Goal: Use online tool/utility

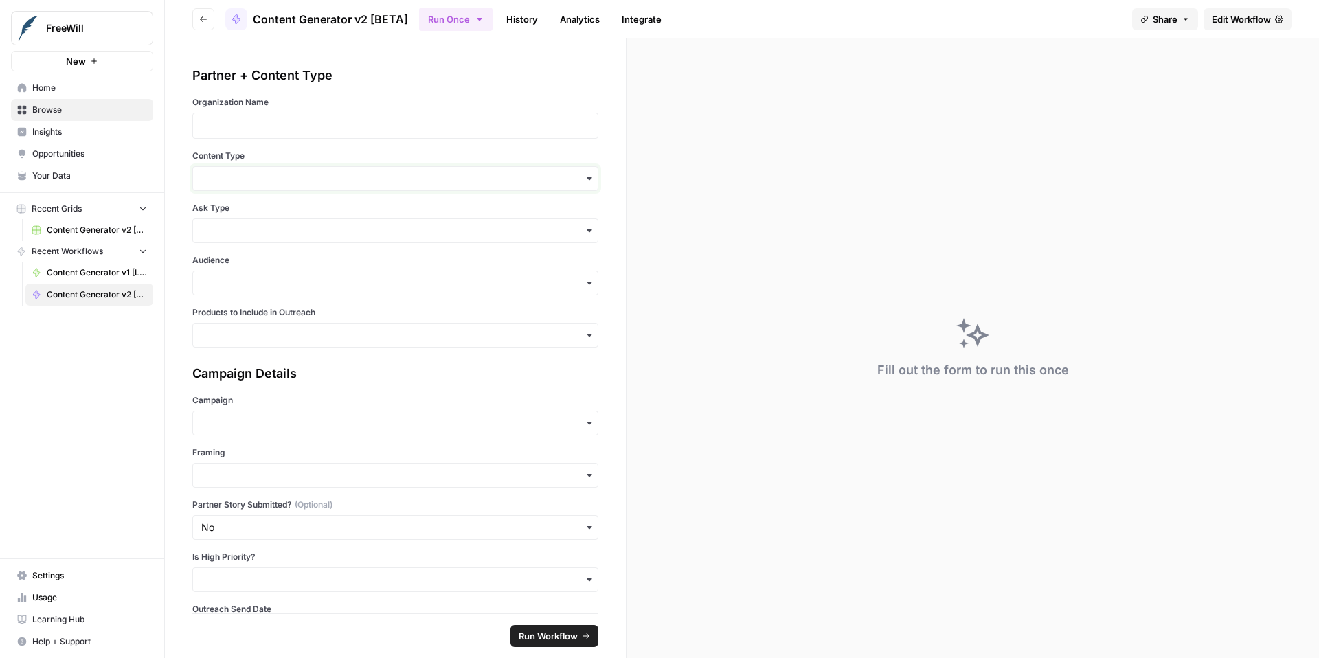
click at [359, 184] on input "Content Type" at bounding box center [395, 179] width 388 height 14
click at [385, 146] on div "Partner + Content Type Organization Name Content Type Ask Type Audience Product…" at bounding box center [395, 207] width 406 height 282
click at [384, 187] on div "button" at bounding box center [395, 178] width 406 height 25
click at [394, 155] on label "Content Type" at bounding box center [395, 156] width 406 height 12
click at [394, 172] on input "Content Type" at bounding box center [395, 179] width 388 height 14
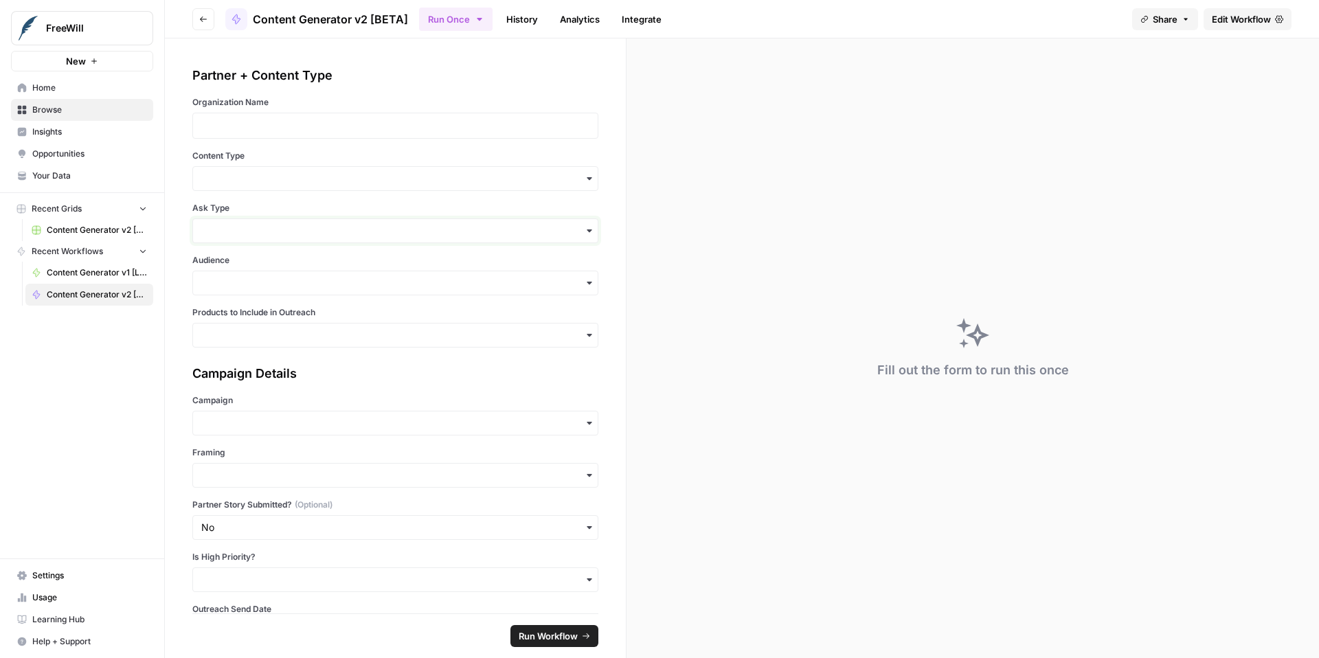
click at [398, 224] on input "Ask Type" at bounding box center [395, 231] width 388 height 14
click at [413, 157] on label "Content Type" at bounding box center [395, 156] width 406 height 12
click at [413, 172] on input "Content Type" at bounding box center [395, 179] width 388 height 14
click at [419, 151] on label "Content Type" at bounding box center [395, 156] width 406 height 12
click at [419, 172] on input "Content Type" at bounding box center [395, 179] width 388 height 14
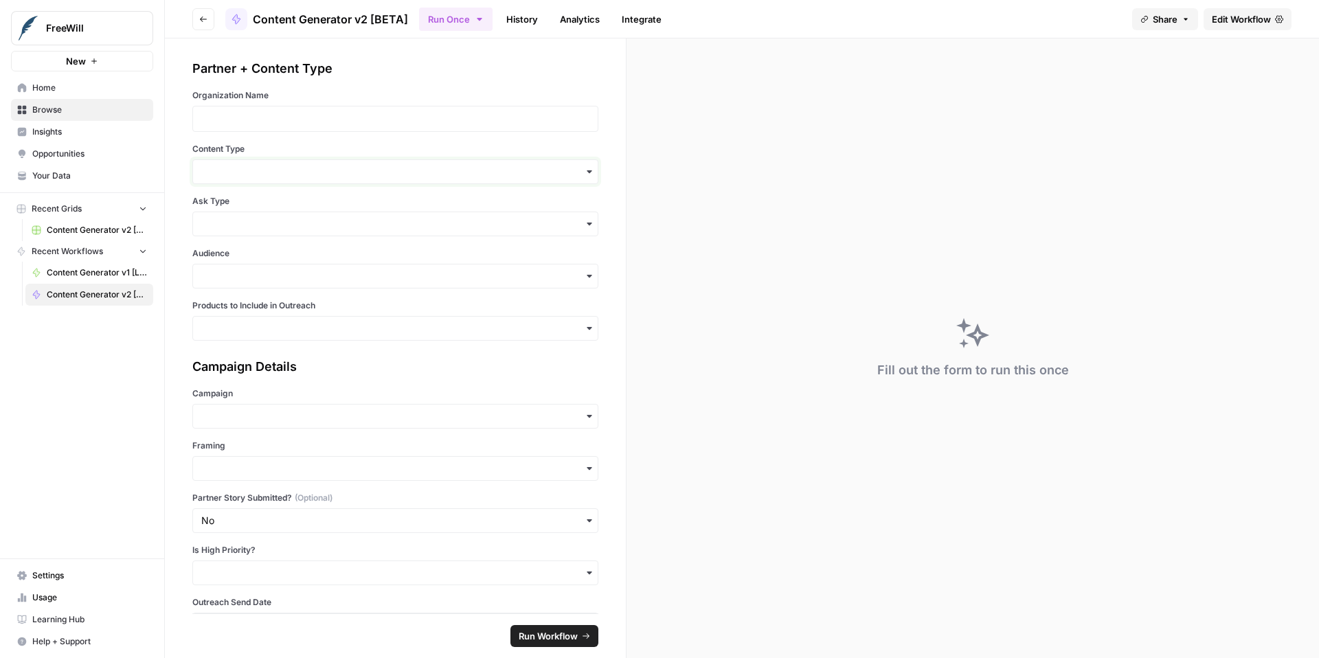
scroll to position [8, 0]
click at [389, 174] on input "Content Type" at bounding box center [395, 171] width 388 height 14
click at [413, 146] on label "Content Type" at bounding box center [395, 148] width 406 height 12
click at [413, 164] on input "Content Type" at bounding box center [395, 171] width 388 height 14
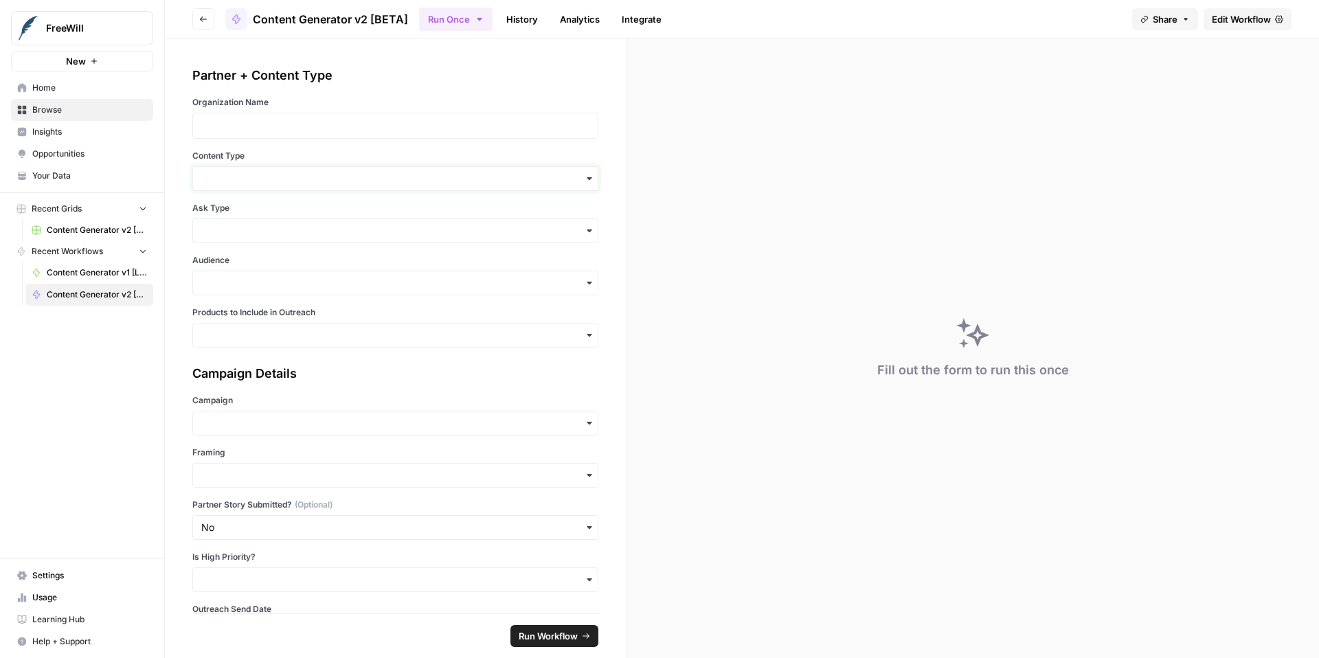
click at [566, 176] on input "Content Type" at bounding box center [395, 179] width 388 height 14
click at [554, 150] on label "Content Type" at bounding box center [395, 156] width 406 height 12
click at [554, 172] on input "Content Type" at bounding box center [395, 179] width 388 height 14
click at [521, 229] on input "Ask Type" at bounding box center [395, 231] width 388 height 14
click at [549, 174] on input "Content Type" at bounding box center [395, 179] width 388 height 14
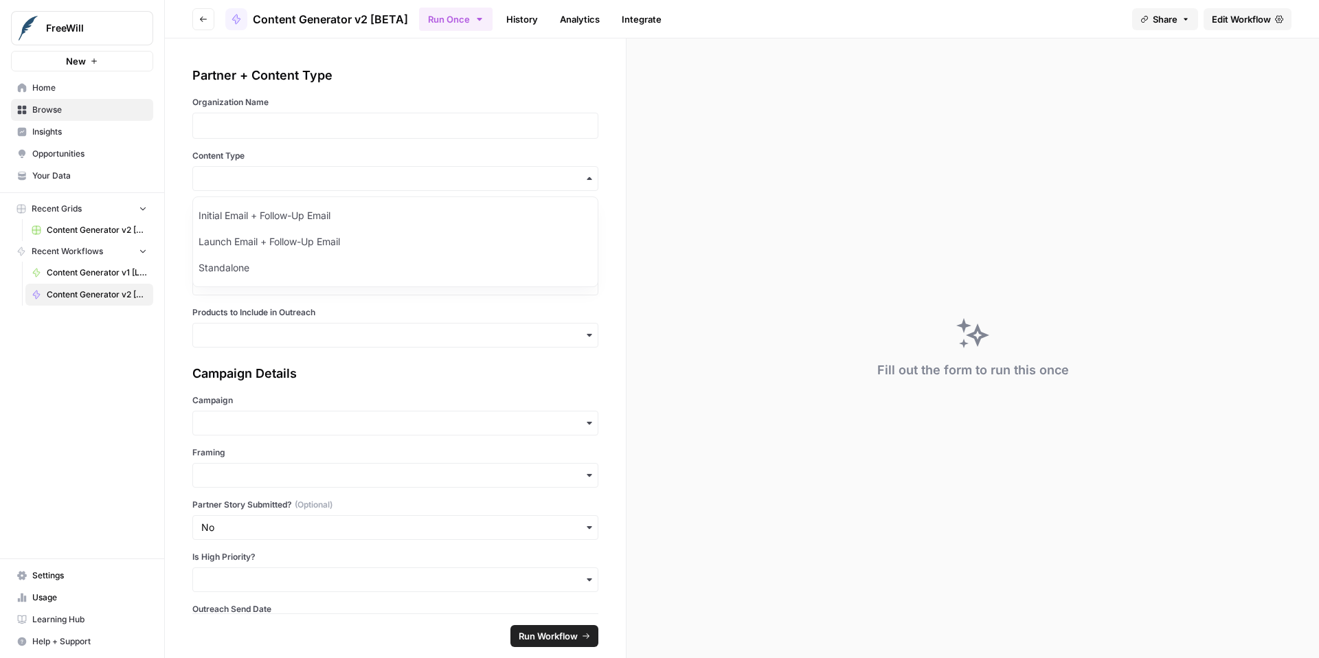
click at [545, 150] on label "Content Type" at bounding box center [395, 156] width 406 height 12
click at [545, 172] on input "Content Type" at bounding box center [395, 179] width 388 height 14
click at [496, 225] on input "Ask Type" at bounding box center [395, 231] width 388 height 14
click at [512, 203] on label "Ask Type" at bounding box center [395, 208] width 406 height 12
click at [512, 224] on input "Ask Type" at bounding box center [395, 231] width 388 height 14
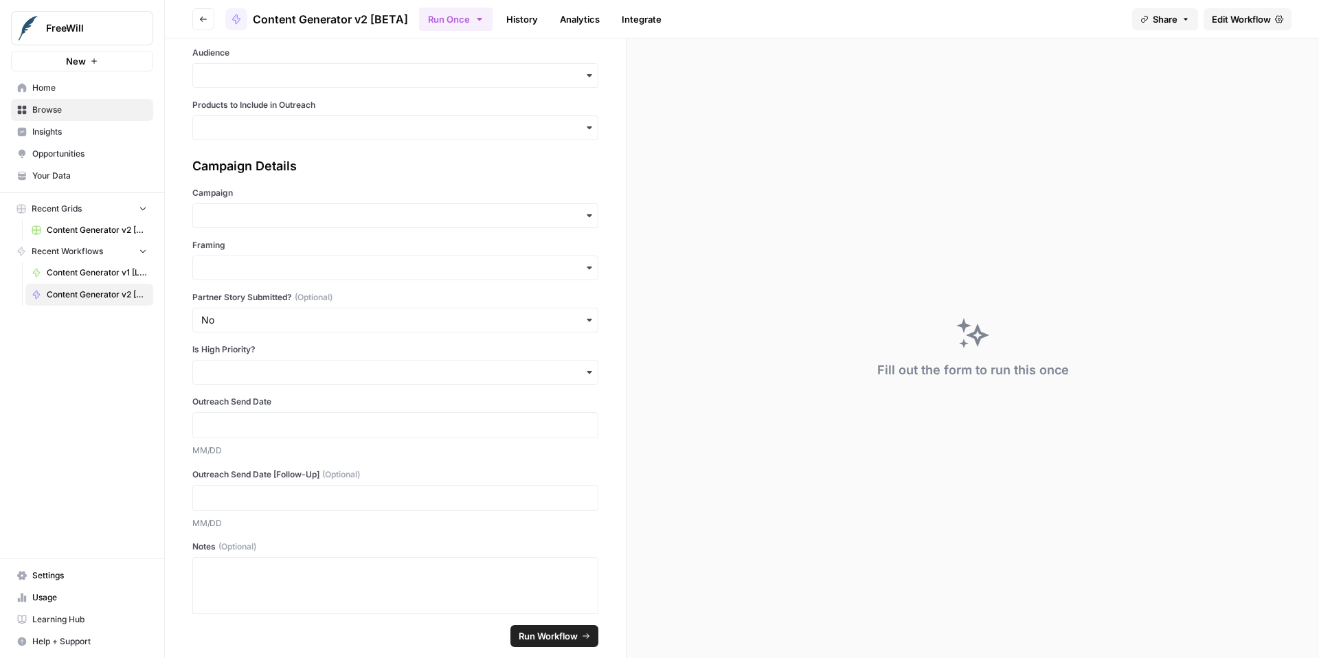
scroll to position [275, 0]
